Goal: Task Accomplishment & Management: Complete application form

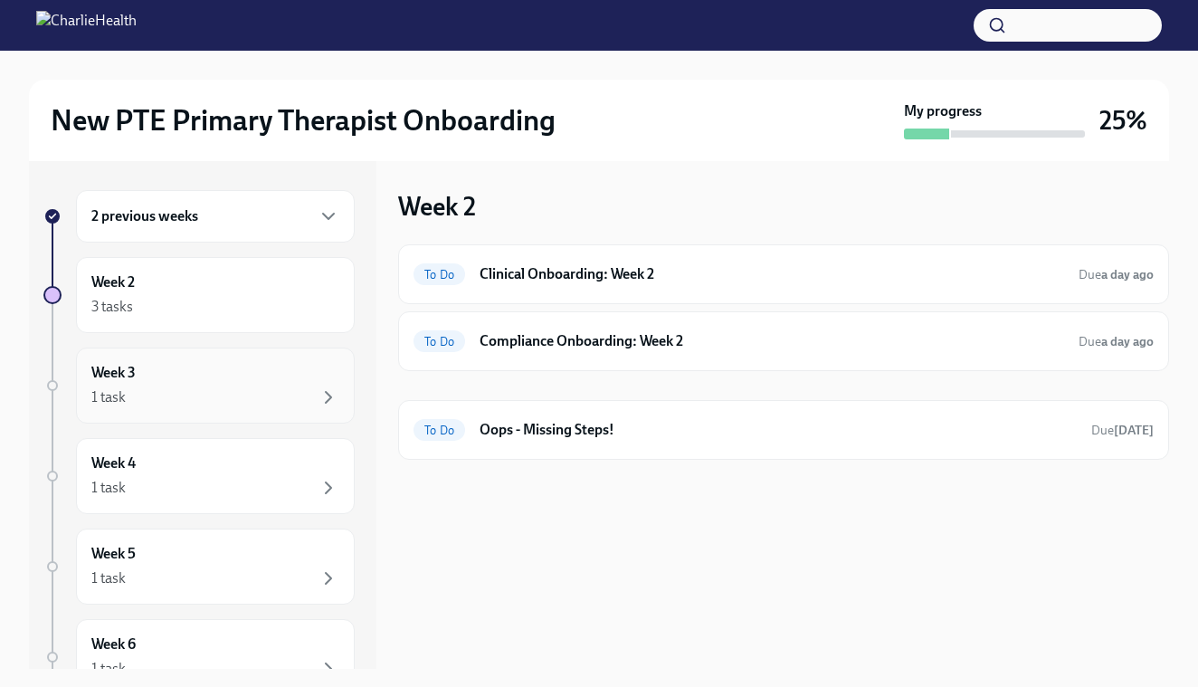
click at [229, 388] on div "1 task" at bounding box center [215, 397] width 248 height 22
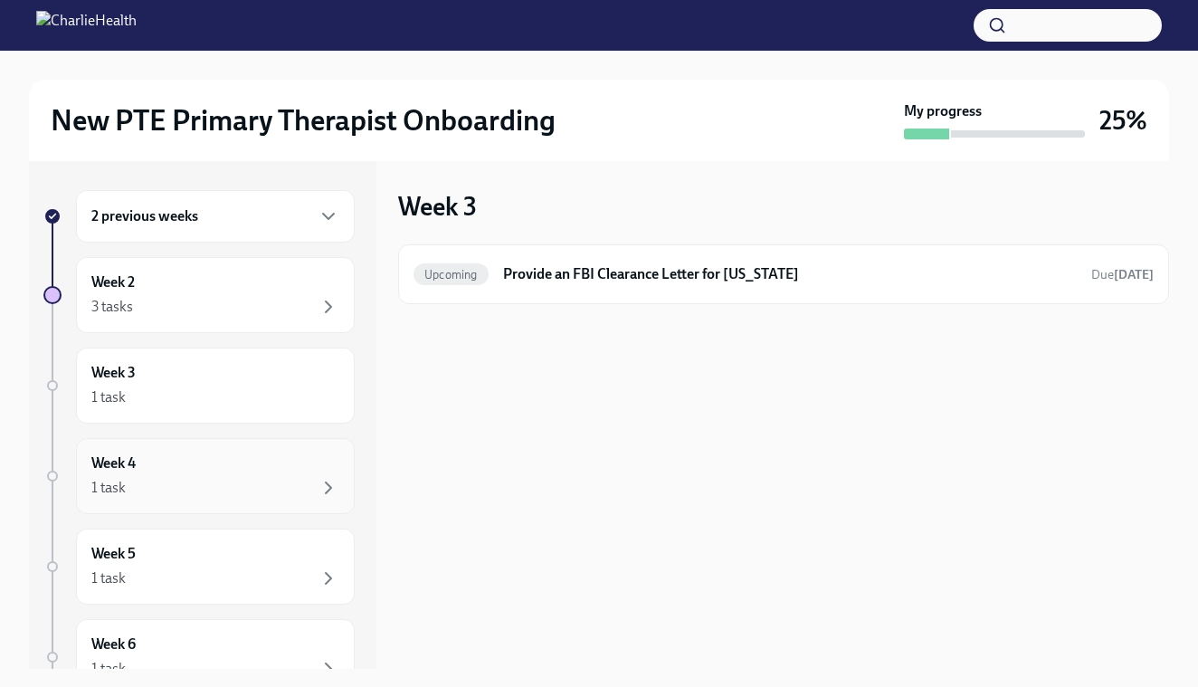
click at [211, 458] on div "Week 4 1 task" at bounding box center [215, 475] width 248 height 45
click at [211, 460] on div "Week 4 1 task" at bounding box center [215, 475] width 248 height 45
click at [232, 326] on div "Week 2 3 tasks" at bounding box center [215, 295] width 279 height 76
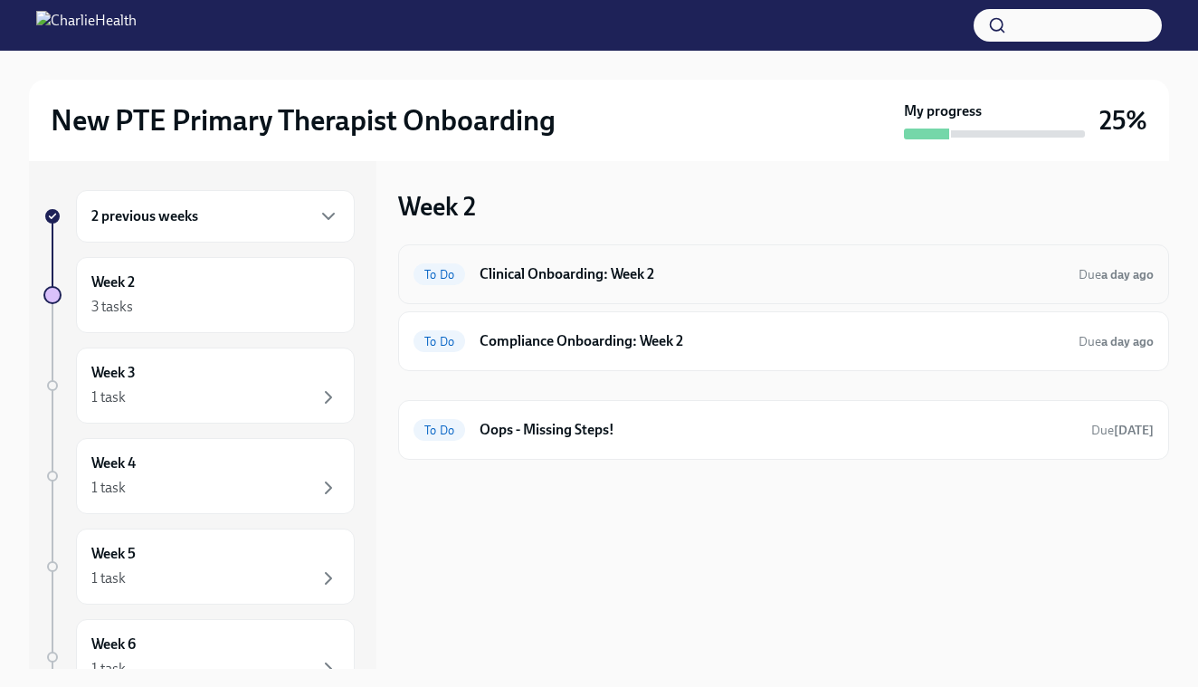
click at [547, 272] on h6 "Clinical Onboarding: Week 2" at bounding box center [771, 274] width 584 height 20
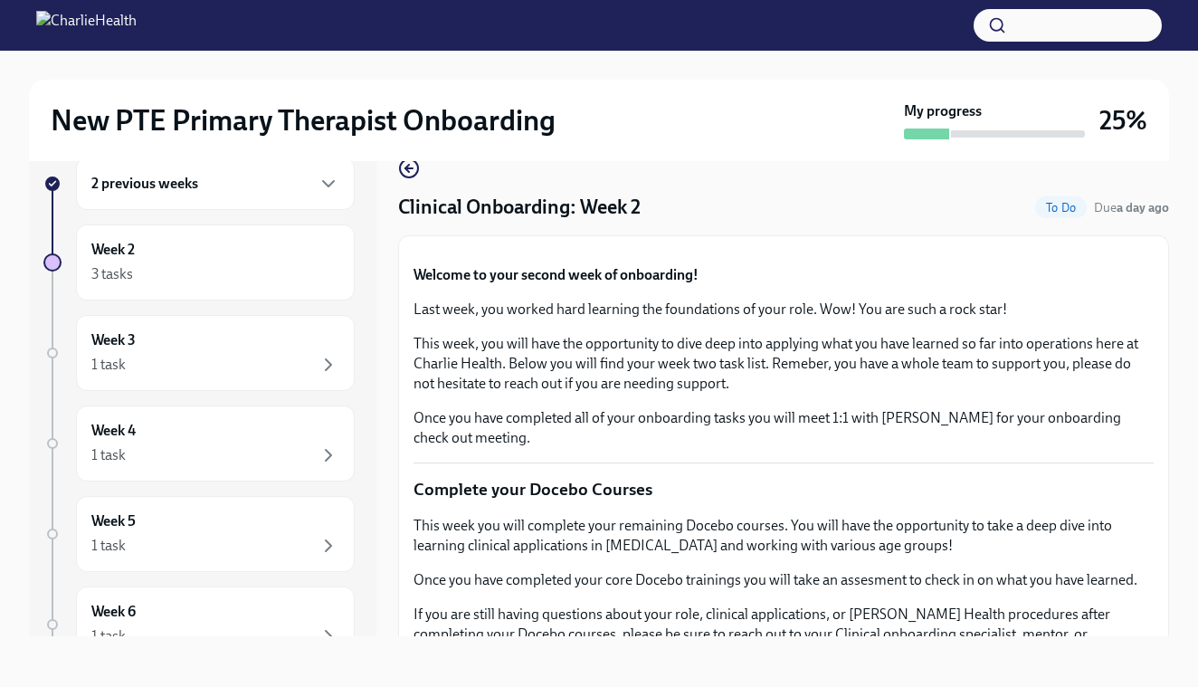
scroll to position [33, 0]
click at [1010, 251] on button "Zoom image" at bounding box center [783, 251] width 740 height 0
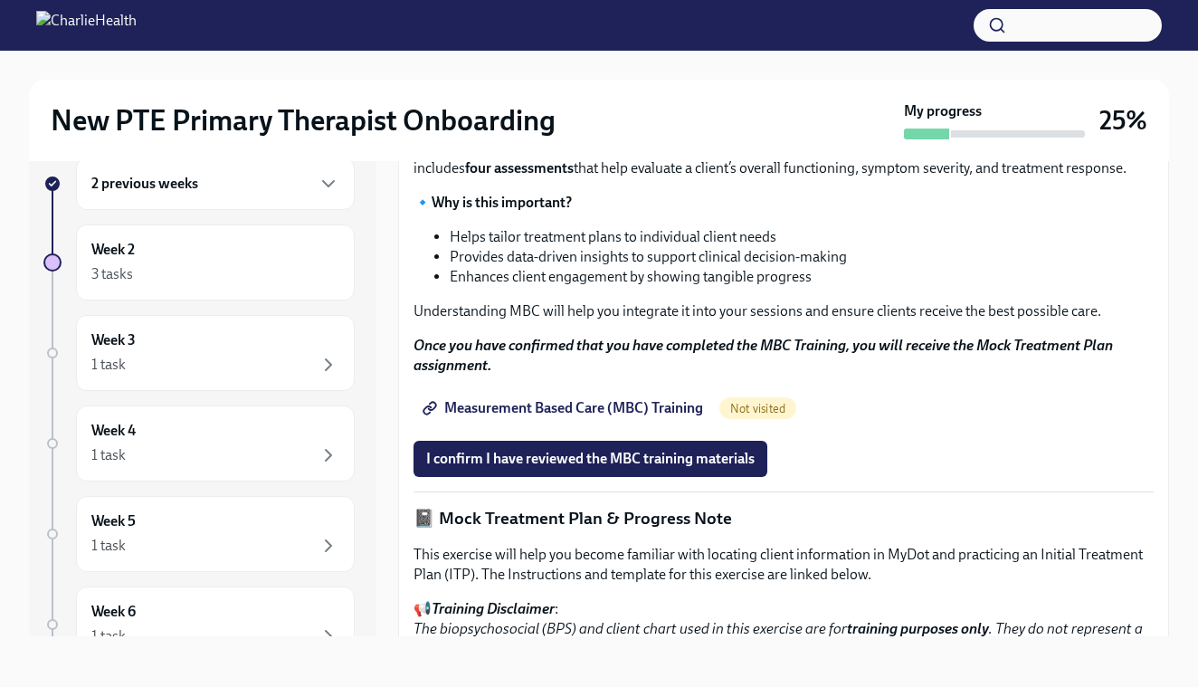
scroll to position [772, 0]
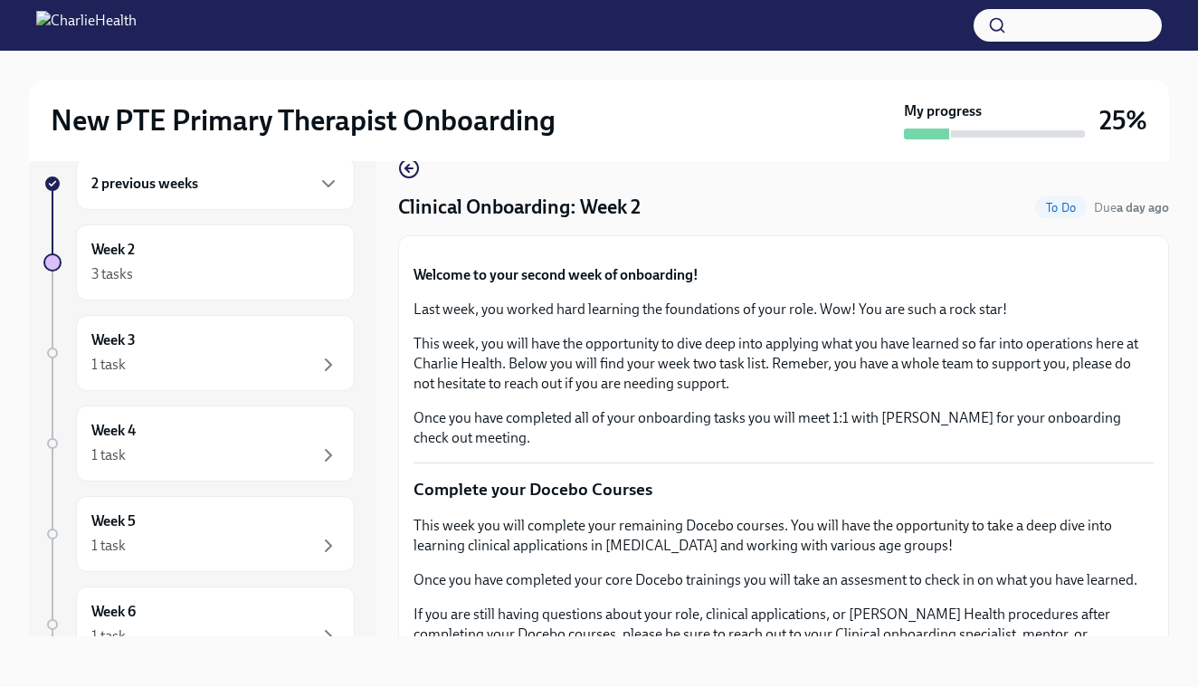
scroll to position [33, 0]
drag, startPoint x: 1063, startPoint y: 441, endPoint x: 1063, endPoint y: 418, distance: 23.5
click at [1063, 251] on button "Zoom image" at bounding box center [783, 251] width 740 height 0
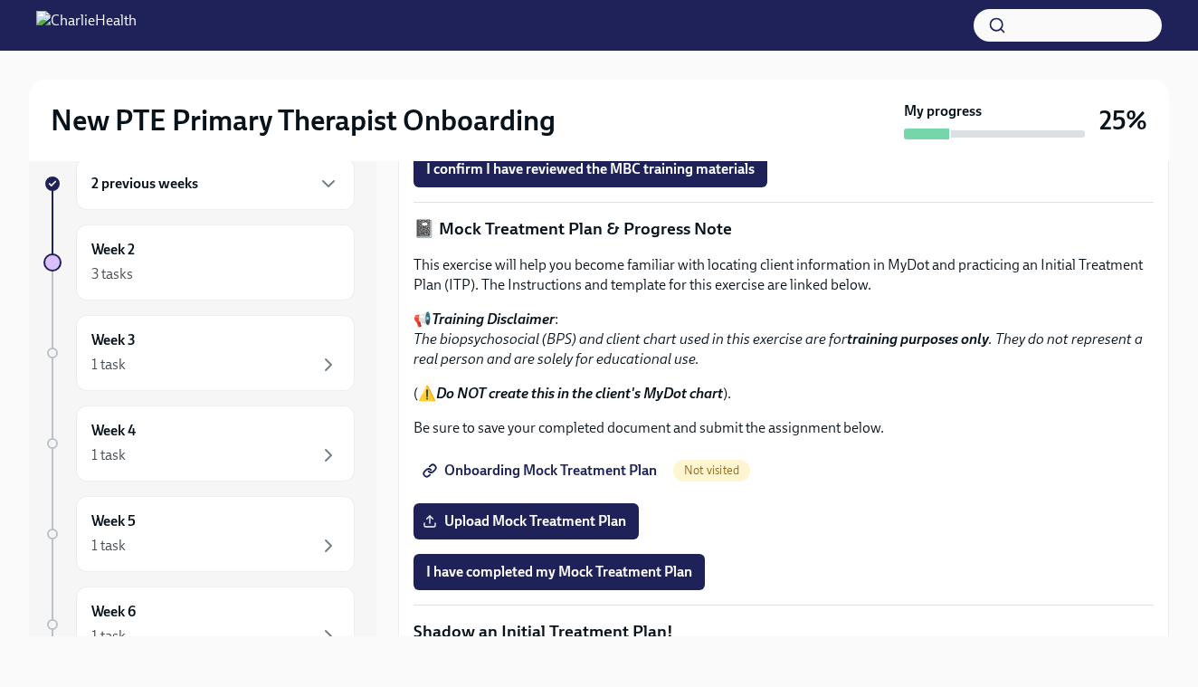
scroll to position [1060, 0]
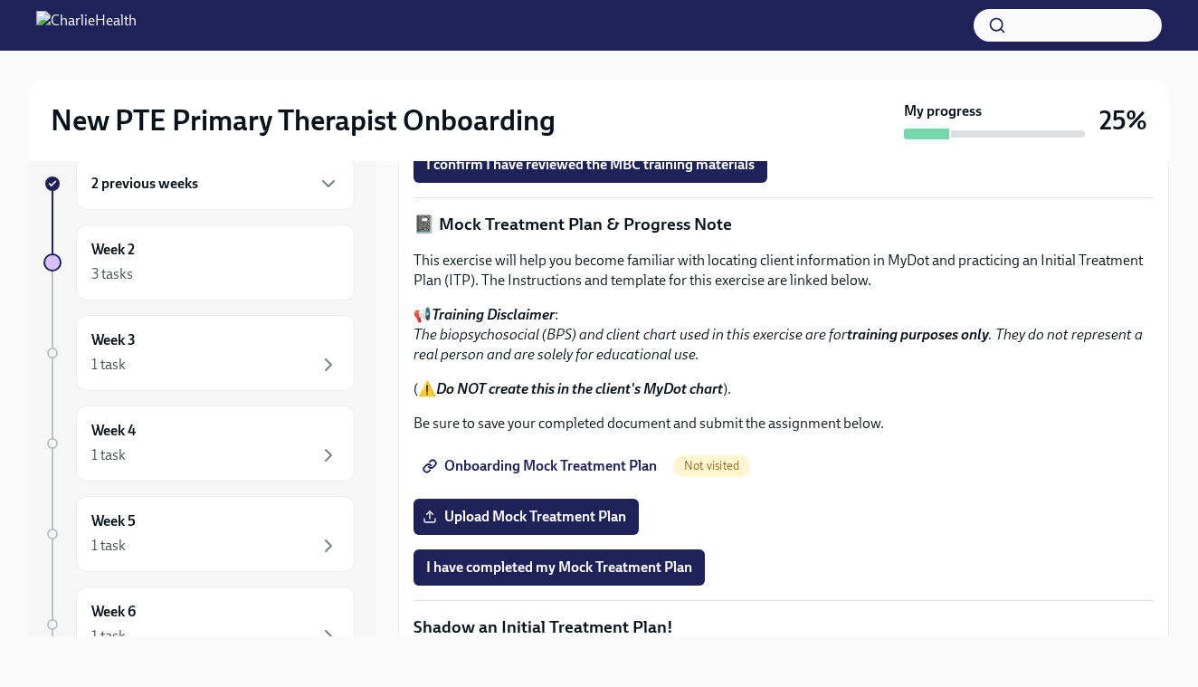
click at [702, 123] on span "Measurement Based Care (MBC) Training" at bounding box center [564, 114] width 277 height 18
